Goal: Find specific page/section: Find specific page/section

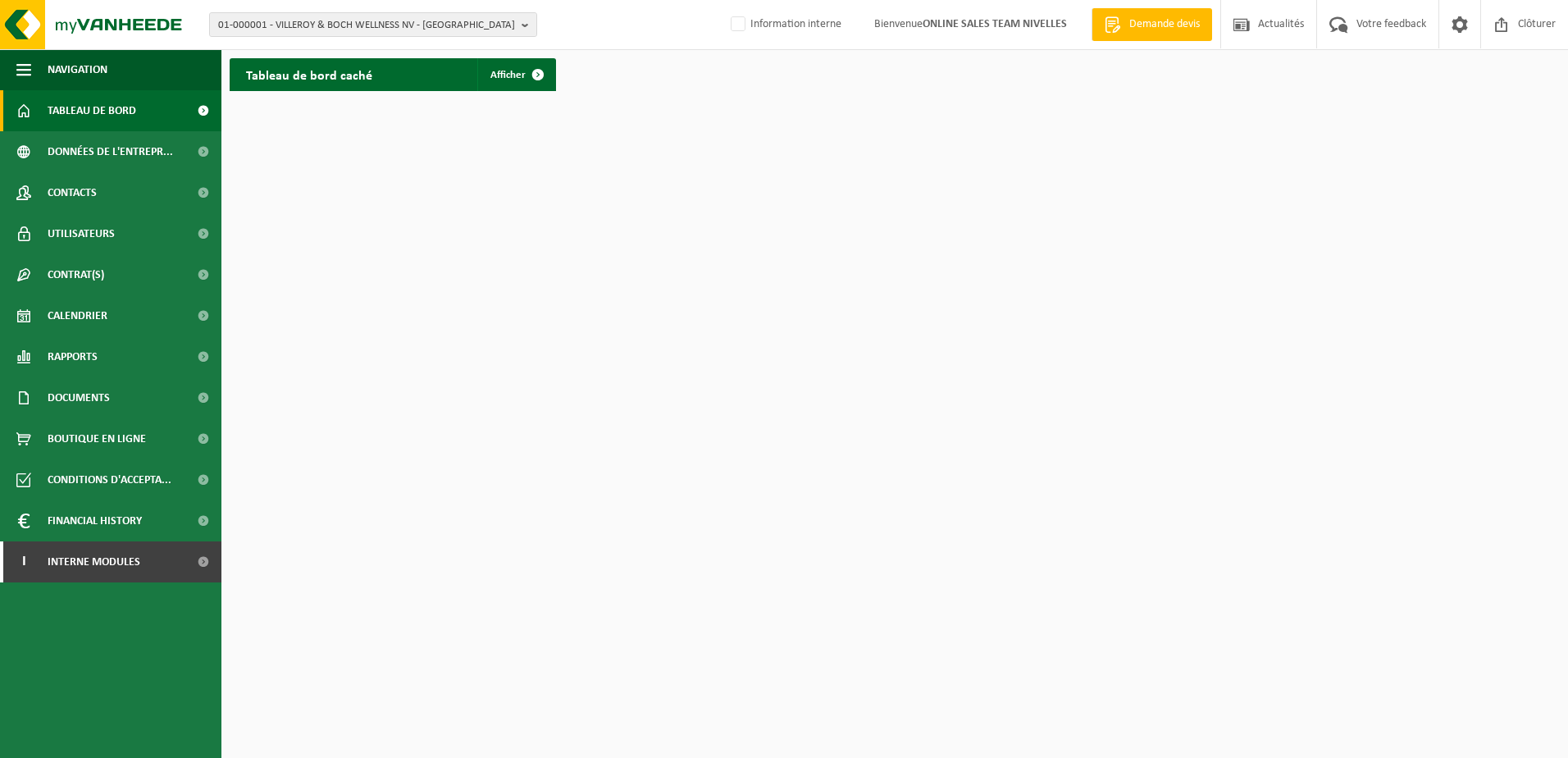
drag, startPoint x: 736, startPoint y: 25, endPoint x: 700, endPoint y: 98, distance: 81.4
click at [735, 27] on label "Information interne" at bounding box center [784, 24] width 114 height 24
click at [724, 0] on input "Information interne" at bounding box center [724, -1] width 1 height 1
checkbox input "true"
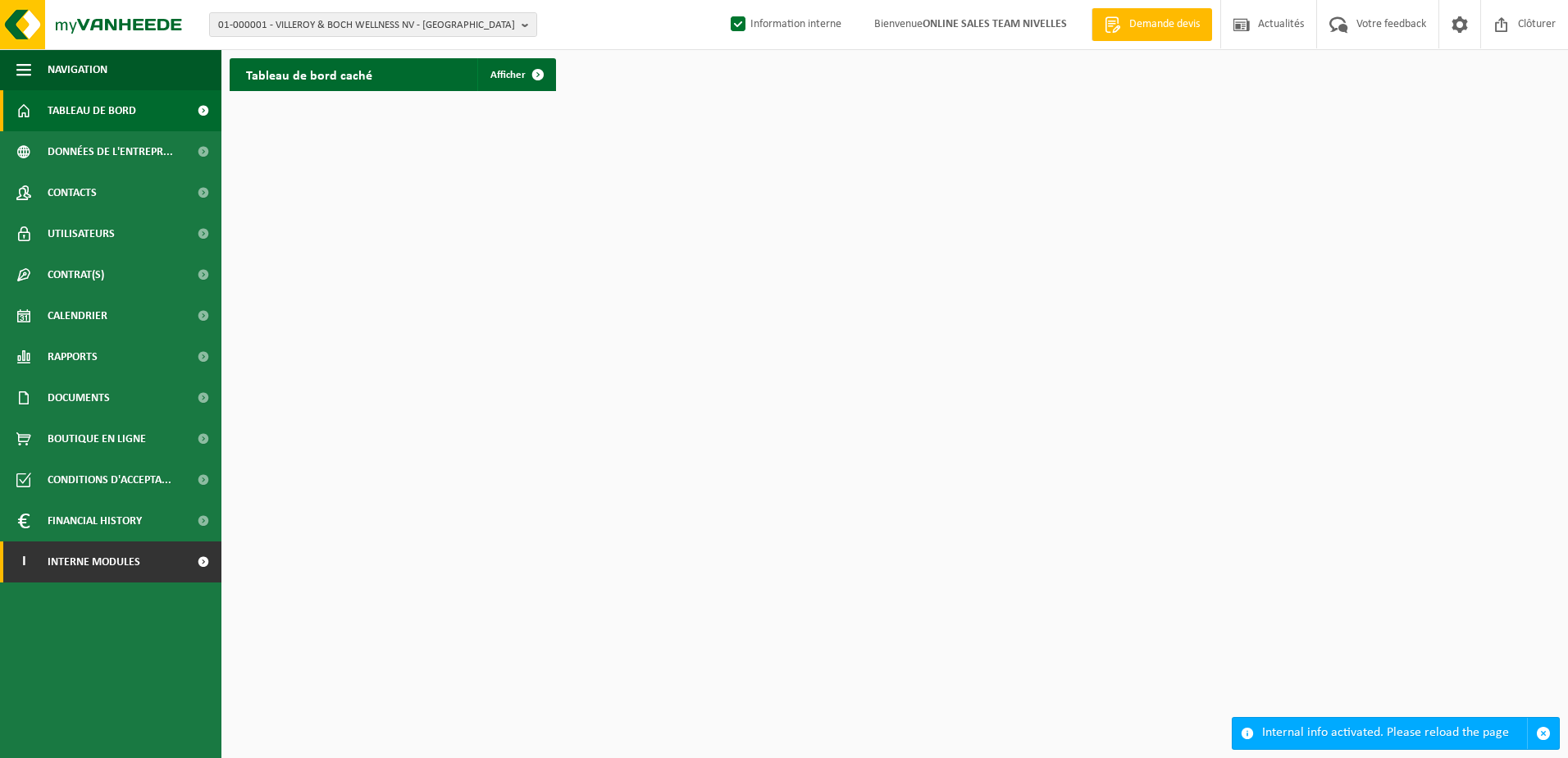
click at [183, 560] on link "I Interne modules" at bounding box center [111, 562] width 221 height 41
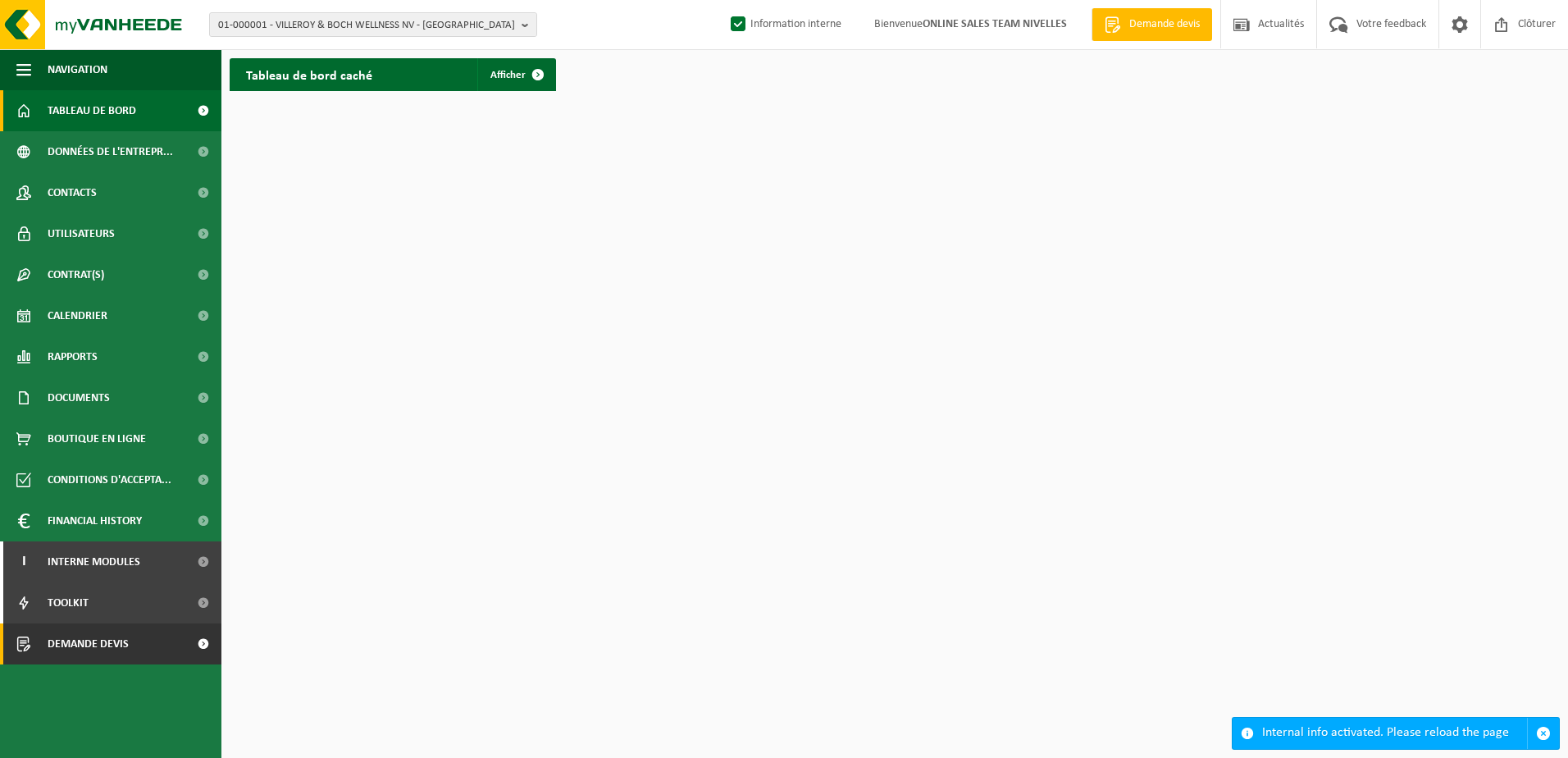
click at [178, 654] on link "Demande devis" at bounding box center [111, 644] width 221 height 41
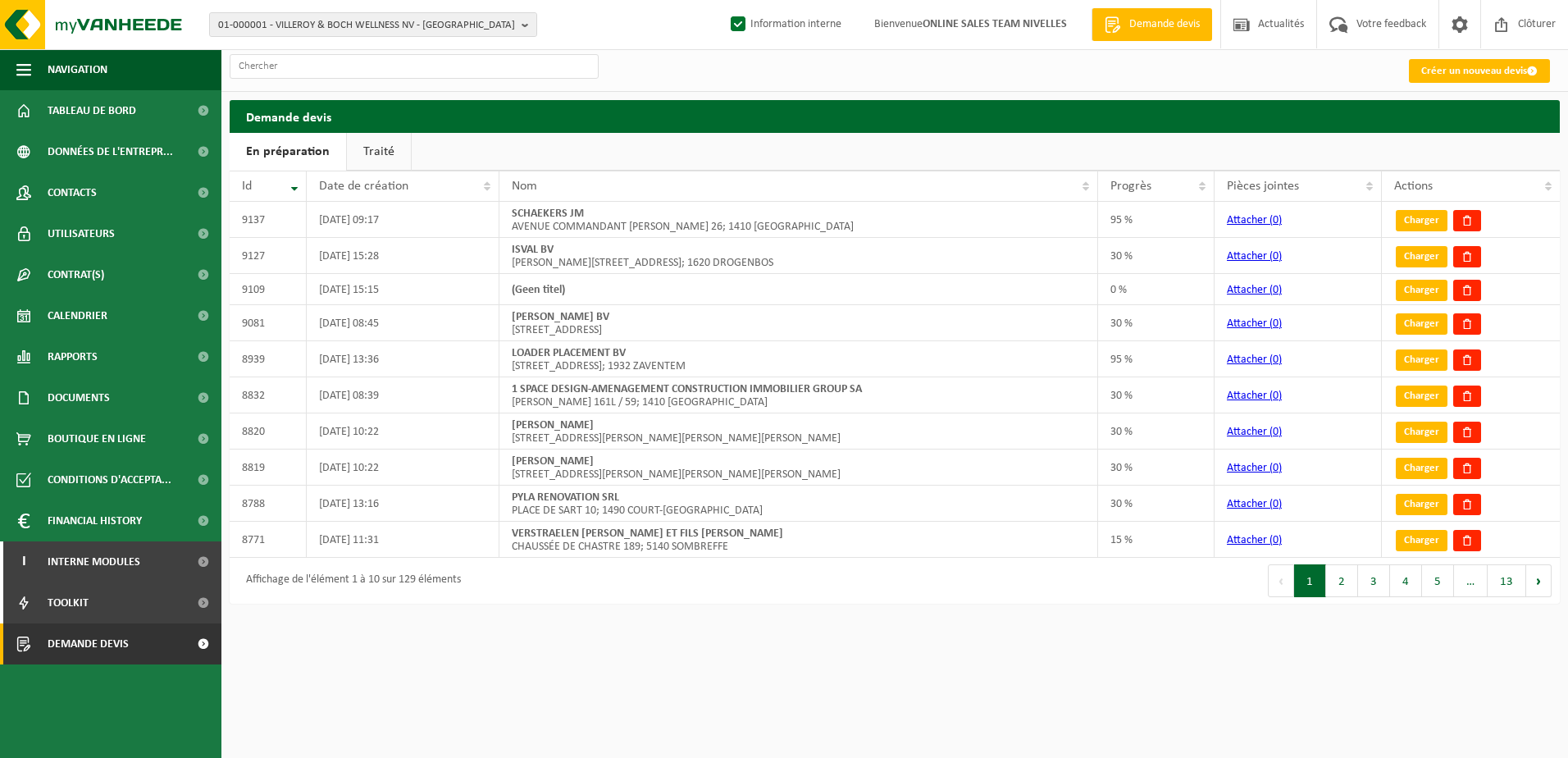
click at [384, 153] on link "Traité" at bounding box center [378, 152] width 64 height 38
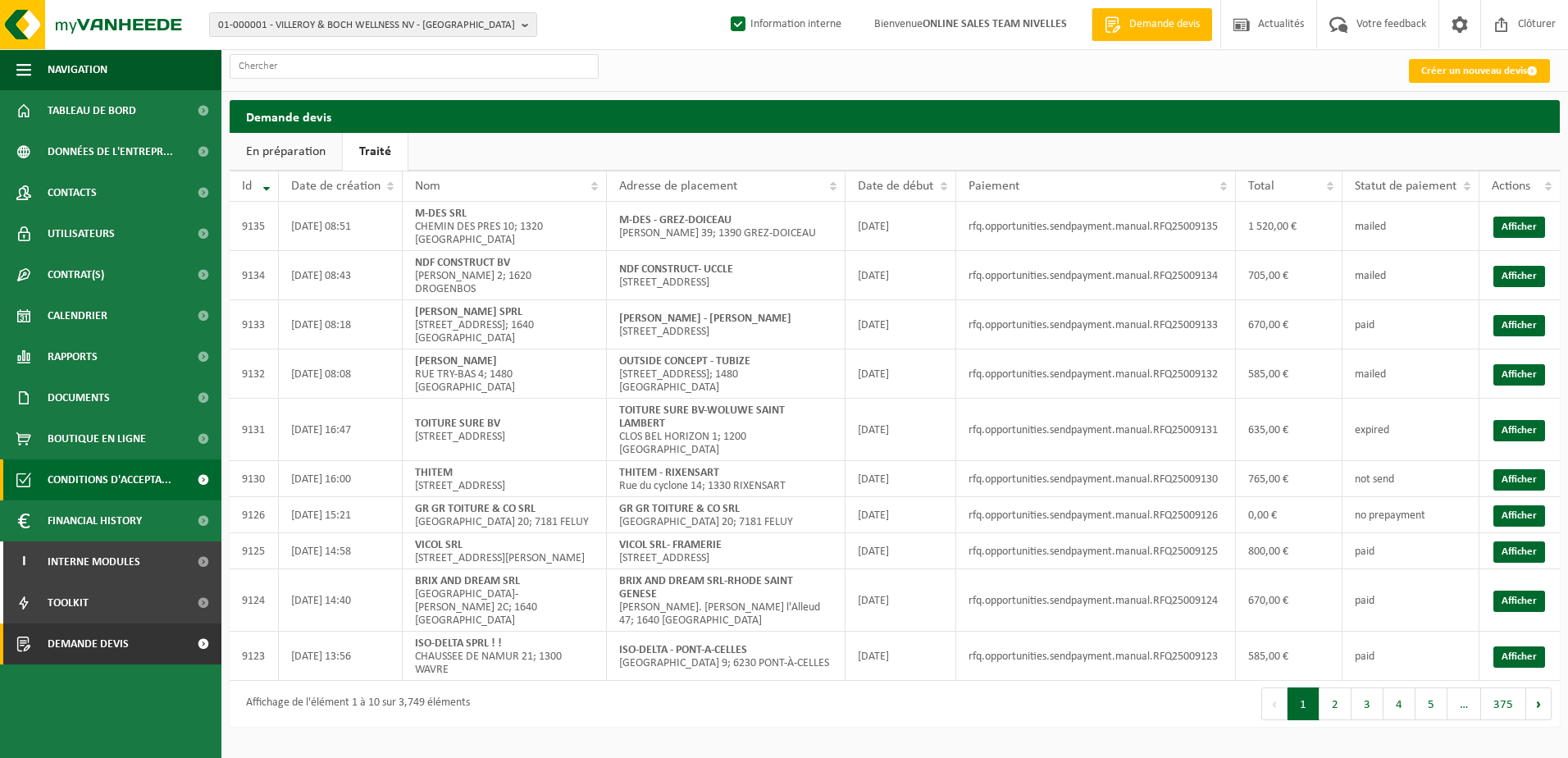
click at [56, 484] on span "Conditions d'accepta..." at bounding box center [110, 480] width 123 height 41
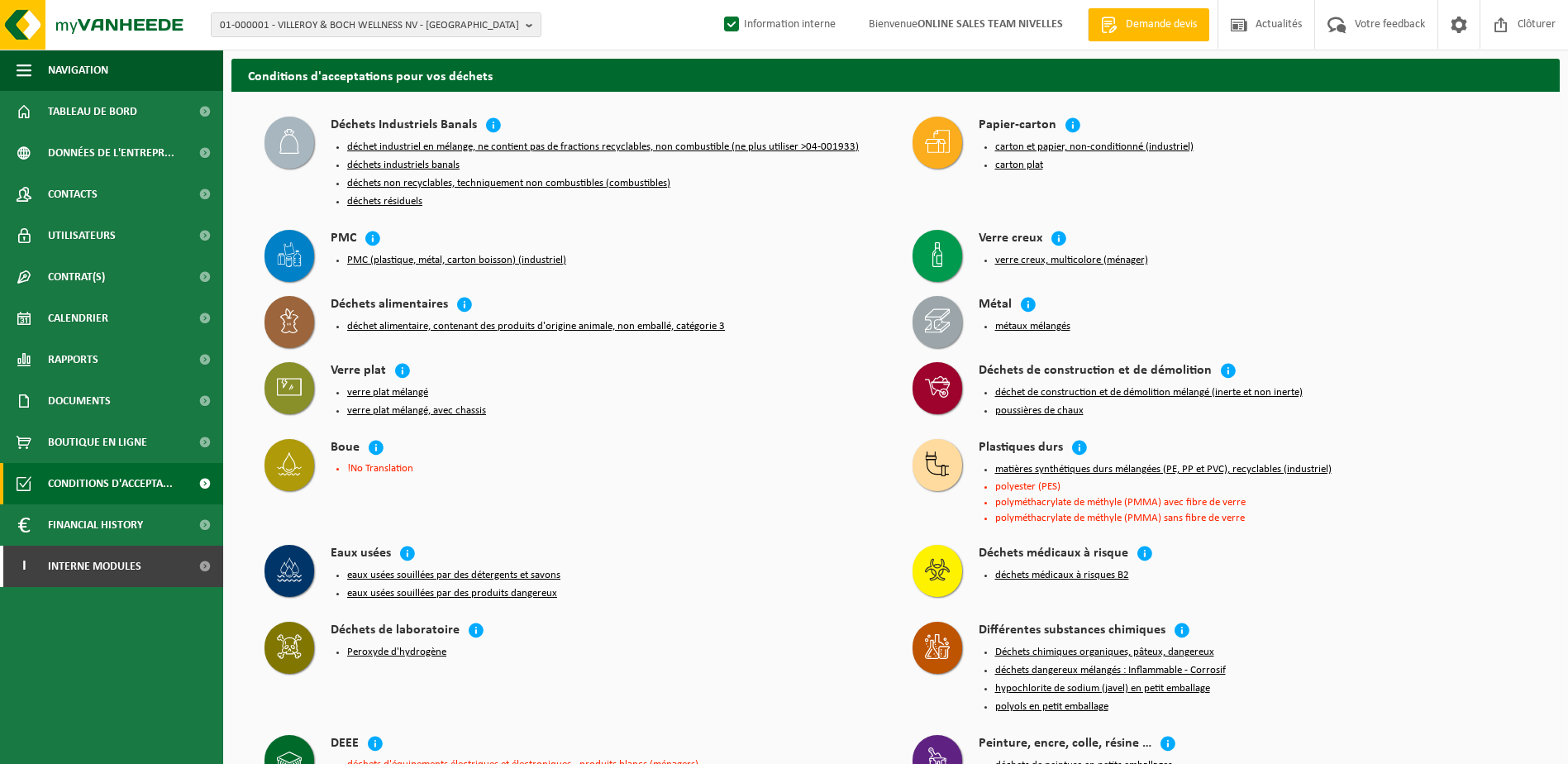
click at [602, 537] on div "Eaux usées eaux usées souillées par des détergents et savons eaux usées souillé…" at bounding box center [572, 575] width 632 height 77
click at [140, 558] on span "Interne modules" at bounding box center [95, 567] width 94 height 41
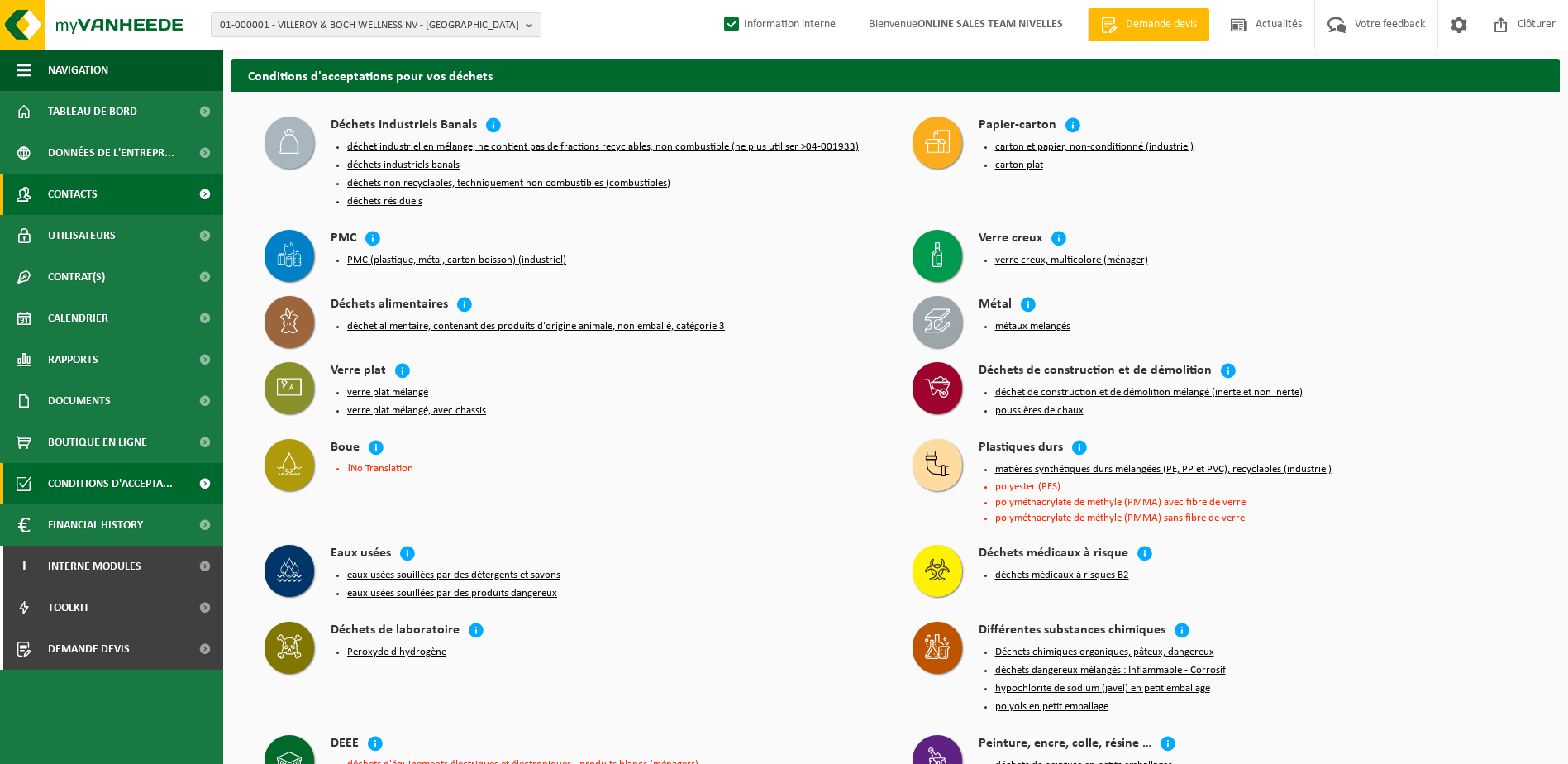
click at [105, 204] on link "Contacts" at bounding box center [112, 194] width 223 height 41
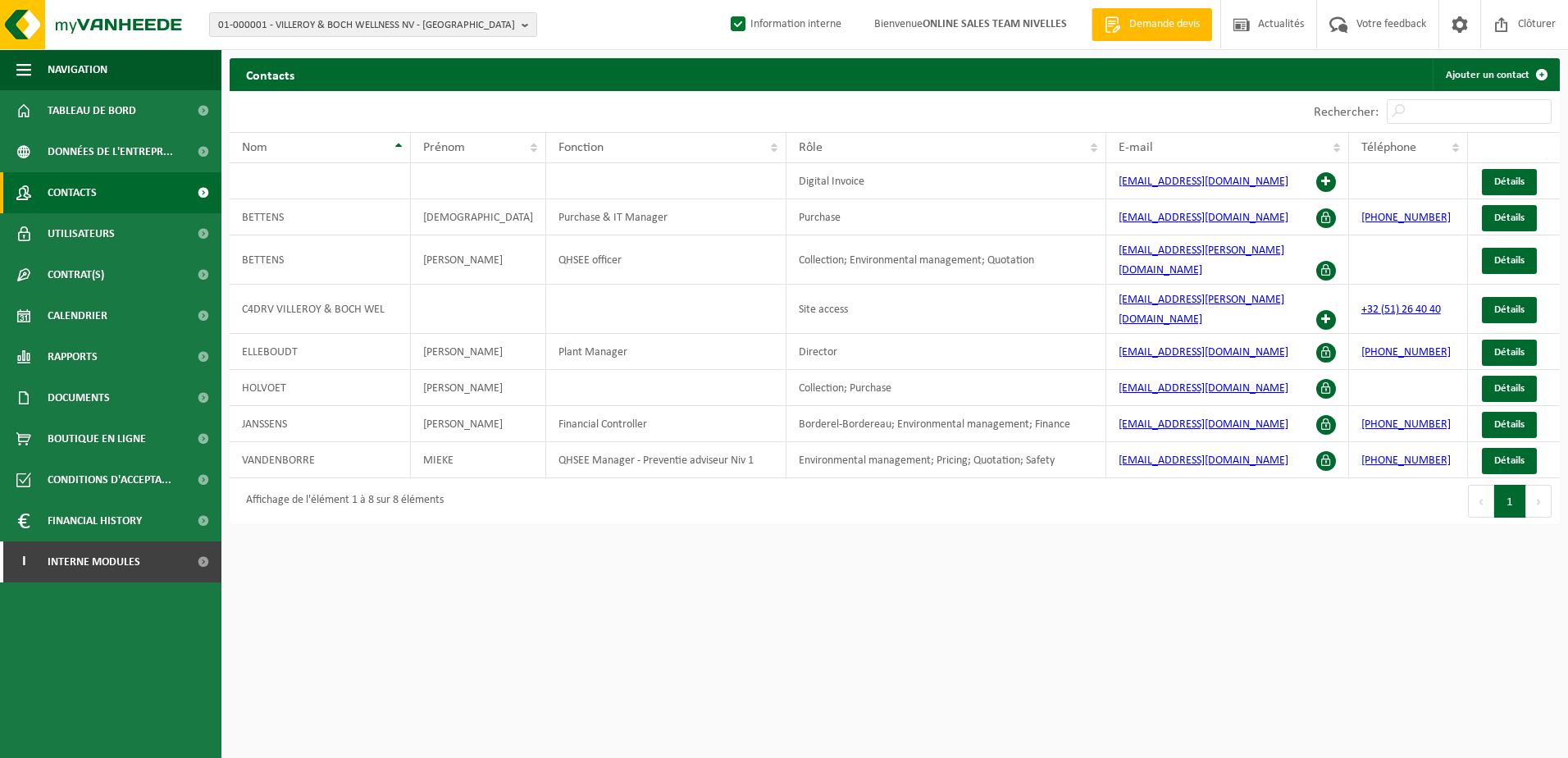
click at [945, 571] on html "01-000001 - VILLEROY & BOCH WELLNESS NV - ROESELARE 01-000001 - VILLEROY & BOCH…" at bounding box center [784, 379] width 1568 height 758
click at [1307, 559] on html "01-000001 - VILLEROY & BOCH WELLNESS NV - ROESELARE 01-000001 - VILLEROY & BOCH…" at bounding box center [784, 379] width 1568 height 758
click at [526, 24] on b "button" at bounding box center [529, 24] width 15 height 23
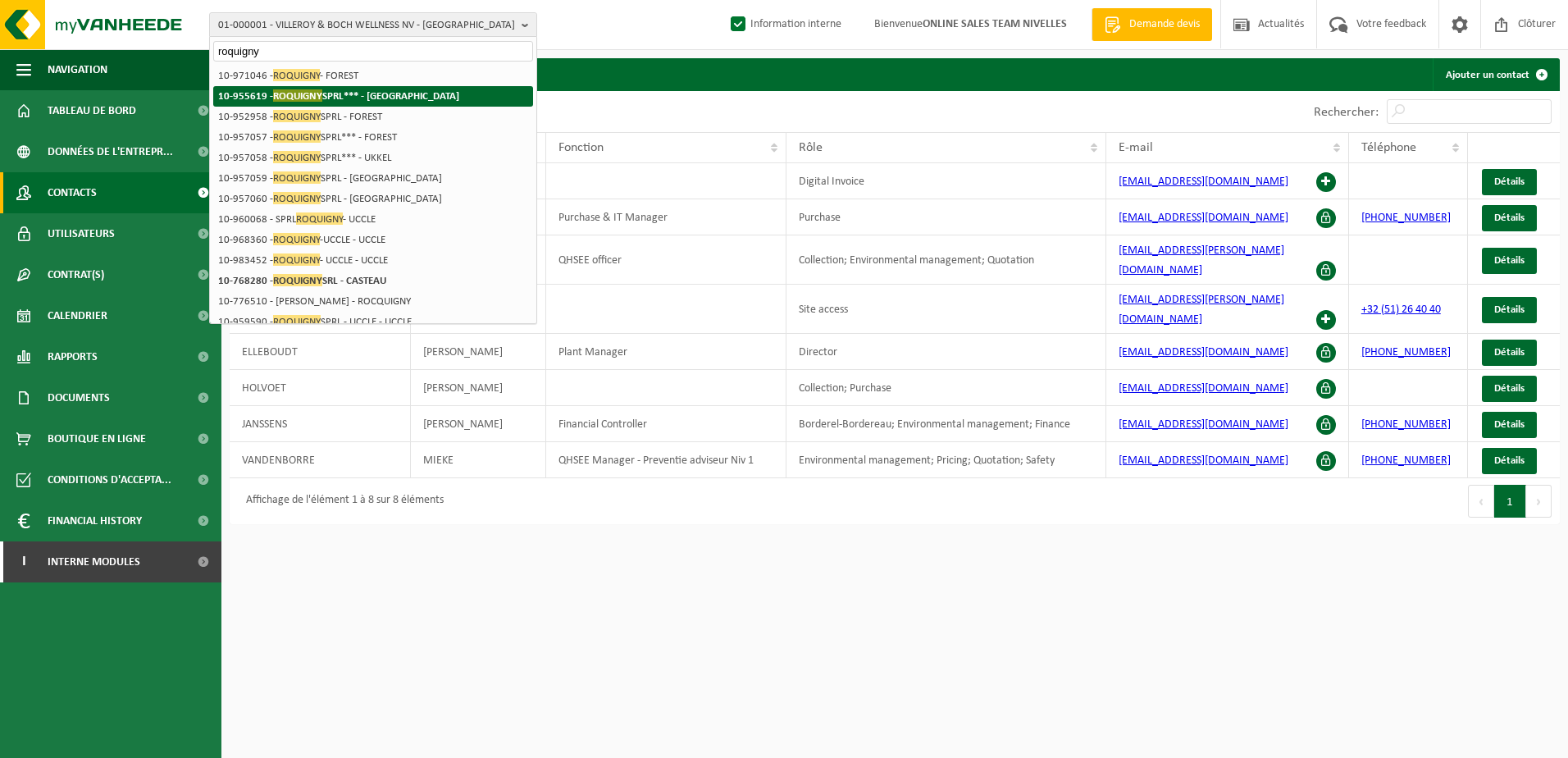
type input "roquigny"
click at [414, 100] on li "10-955619 - ROQUIGNY SPRL*** - IXELLES" at bounding box center [373, 96] width 320 height 21
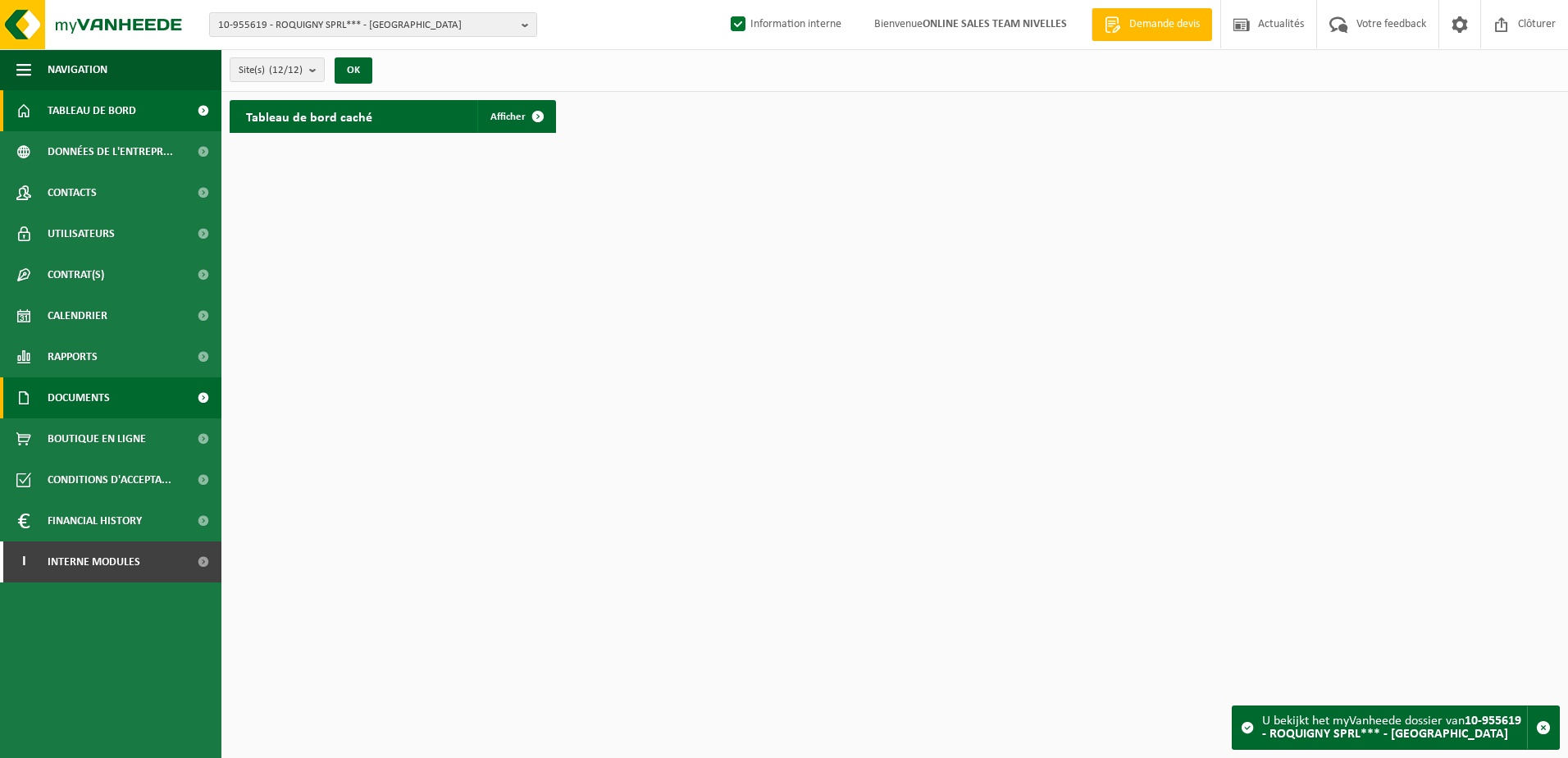
click at [81, 387] on span "Documents" at bounding box center [79, 398] width 63 height 41
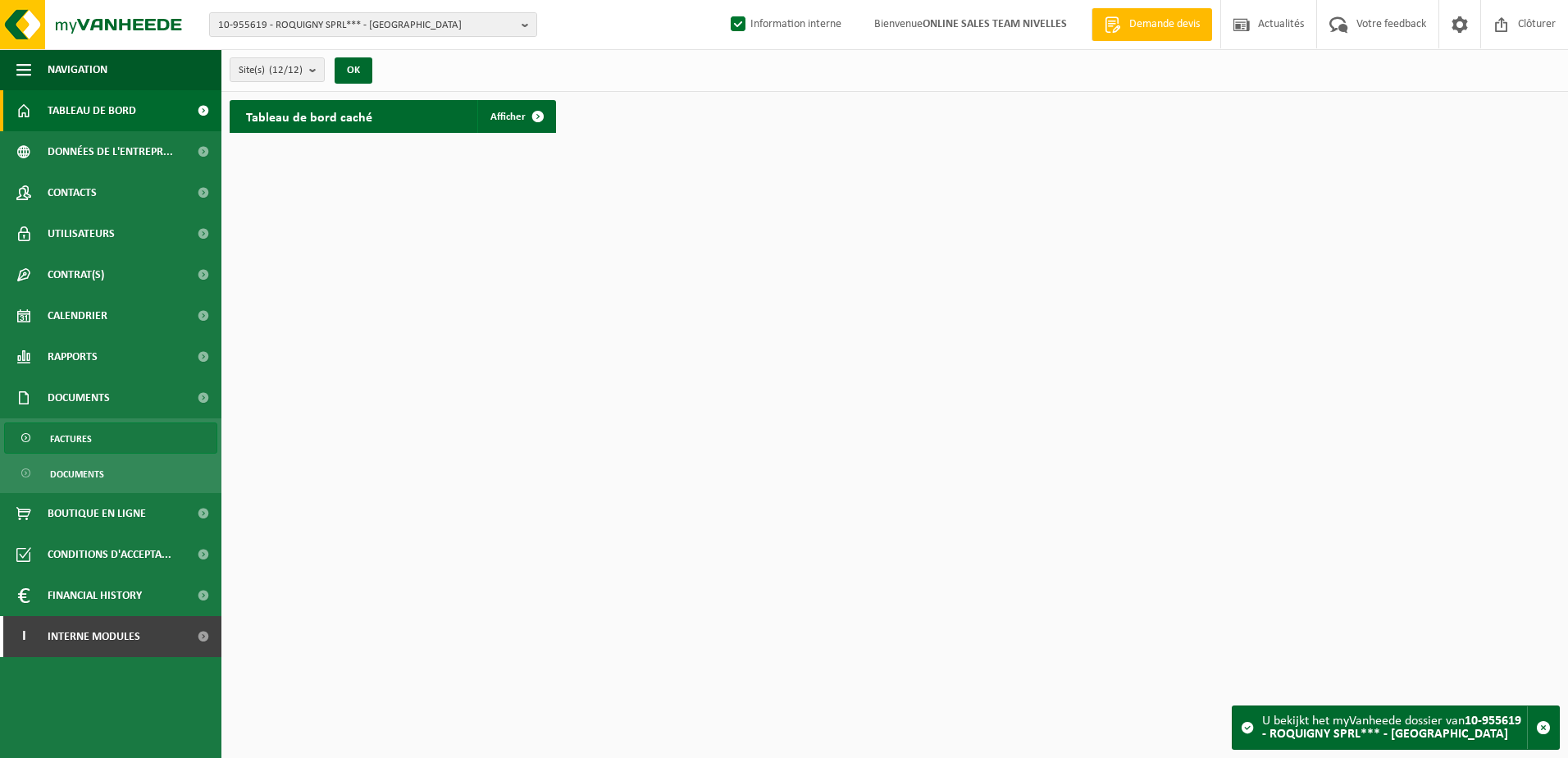
click at [114, 437] on link "Factures" at bounding box center [111, 438] width 213 height 31
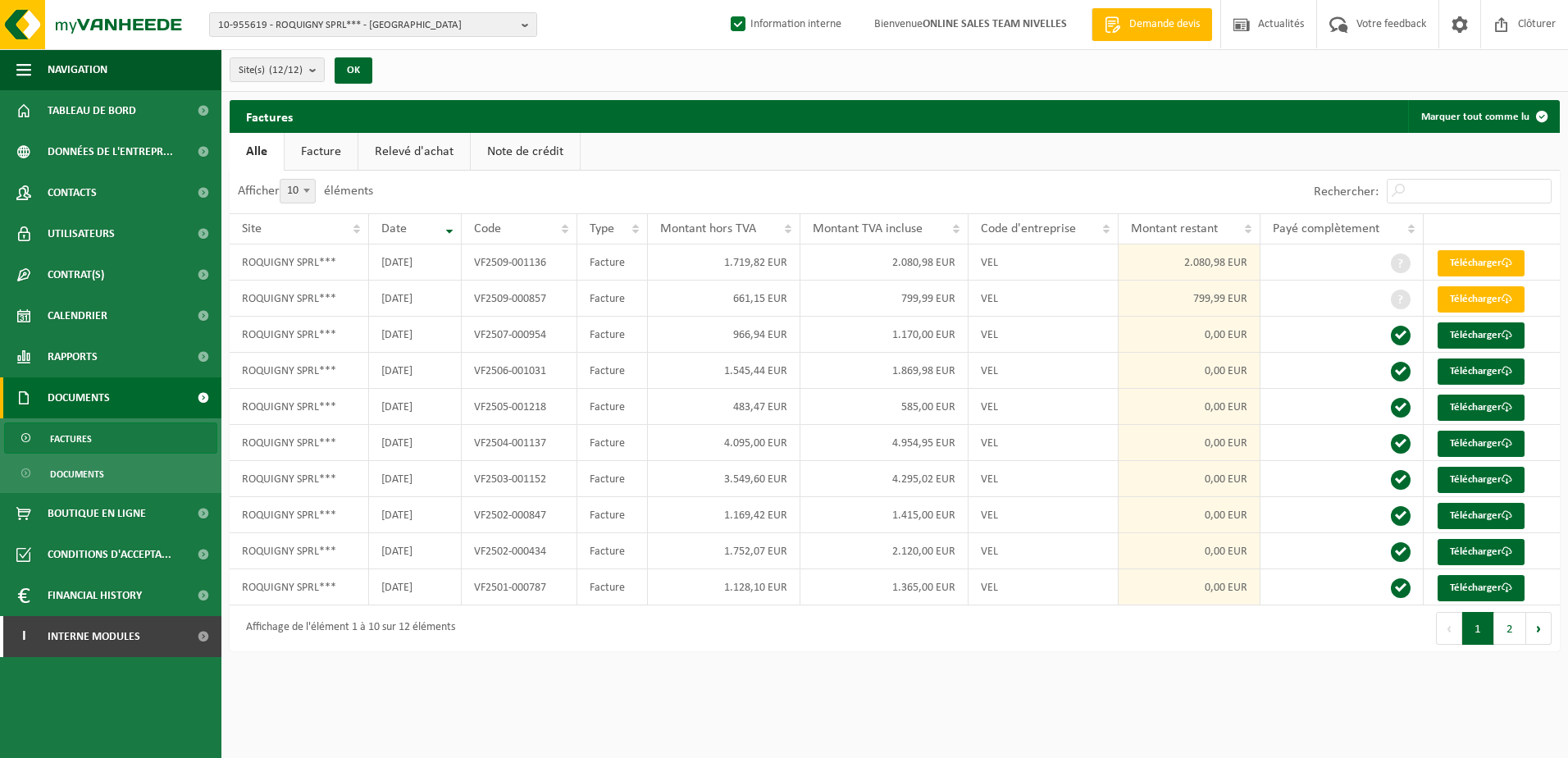
click at [543, 144] on link "Note de crédit" at bounding box center [525, 152] width 109 height 38
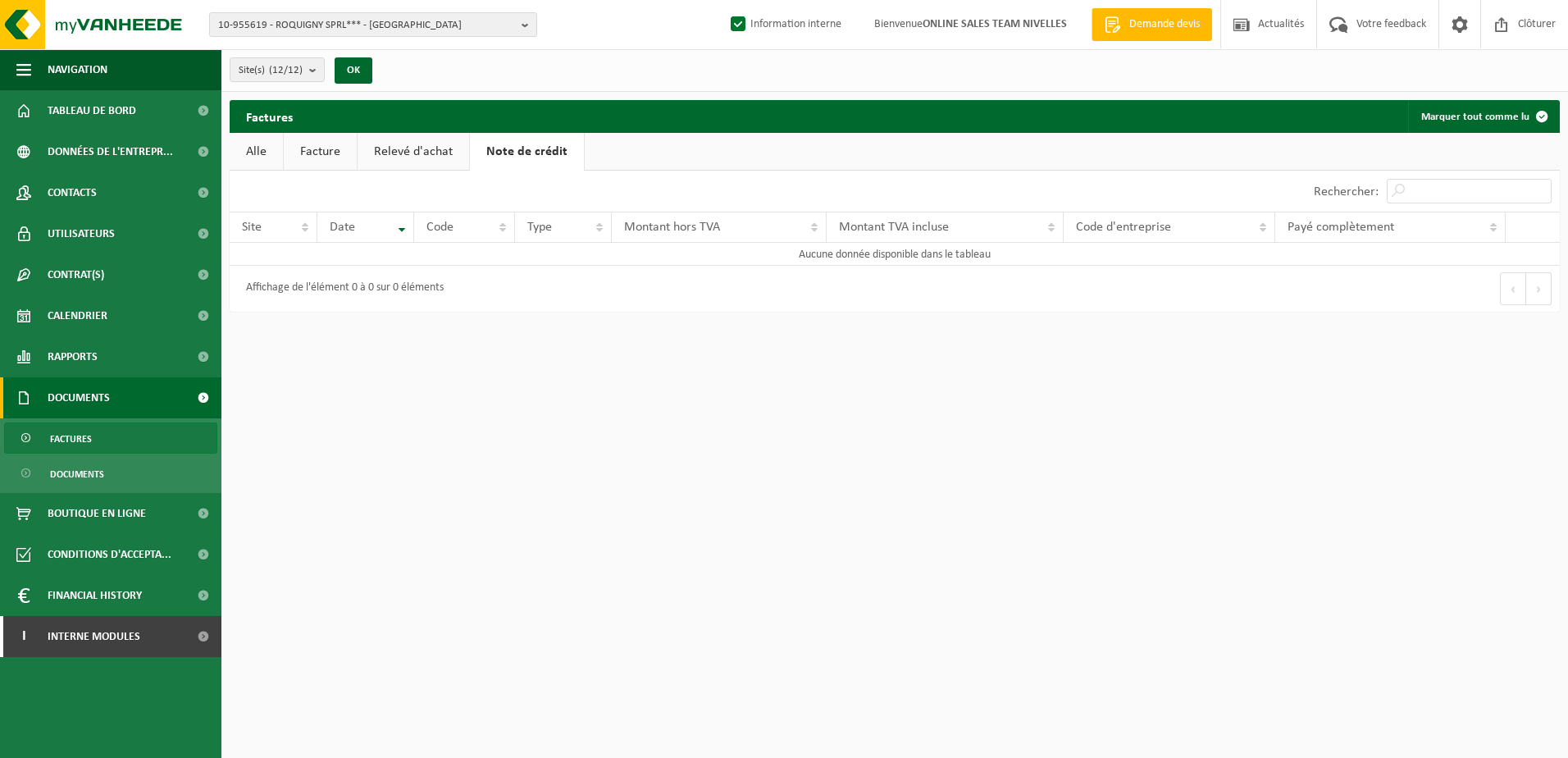
click at [400, 146] on link "Relevé d'achat" at bounding box center [413, 152] width 112 height 38
click at [346, 152] on link "Facture" at bounding box center [320, 152] width 73 height 38
